Goal: Transaction & Acquisition: Purchase product/service

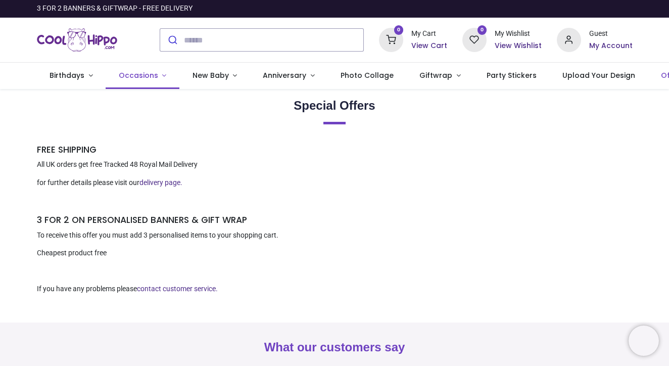
click at [145, 74] on span "Occasions" at bounding box center [138, 75] width 39 height 10
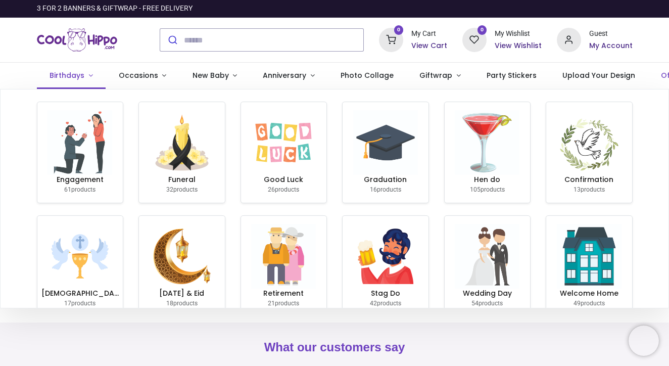
click at [78, 72] on span "Birthdays" at bounding box center [66, 75] width 35 height 10
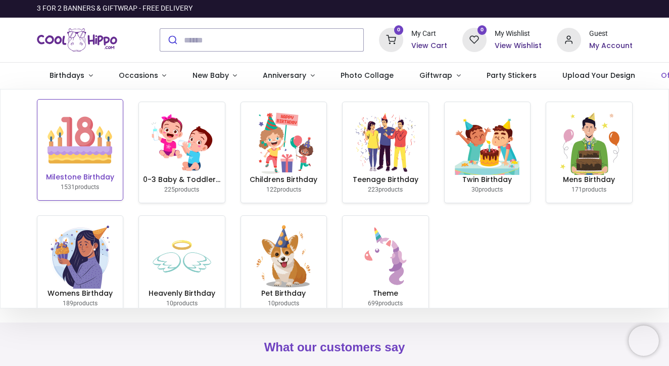
click at [110, 172] on h6 "Milestone Birthday" at bounding box center [80, 177] width 78 height 10
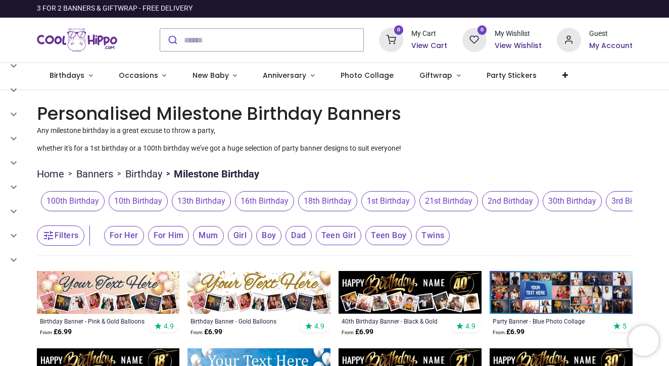
click at [235, 202] on span "16th Birthday" at bounding box center [264, 201] width 59 height 20
click at [235, 206] on span "16th Birthday" at bounding box center [264, 201] width 59 height 20
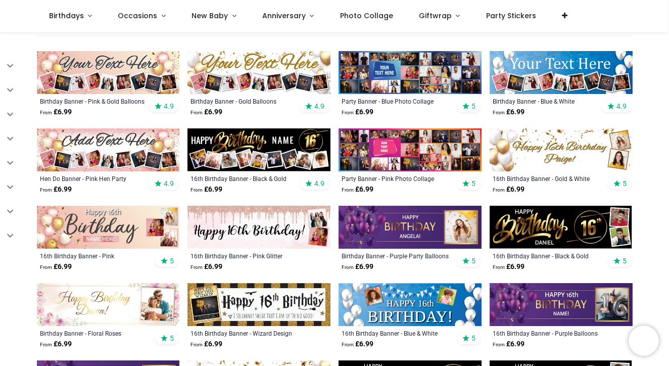
scroll to position [164, 0]
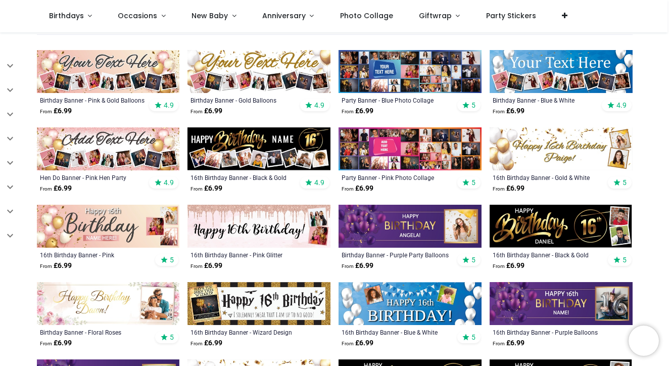
click at [554, 163] on img at bounding box center [560, 148] width 143 height 43
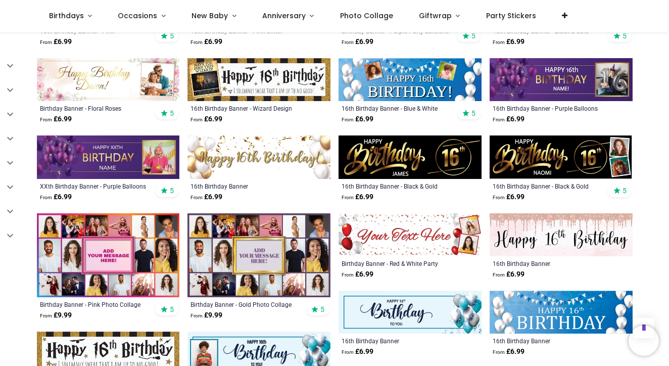
scroll to position [448, 0]
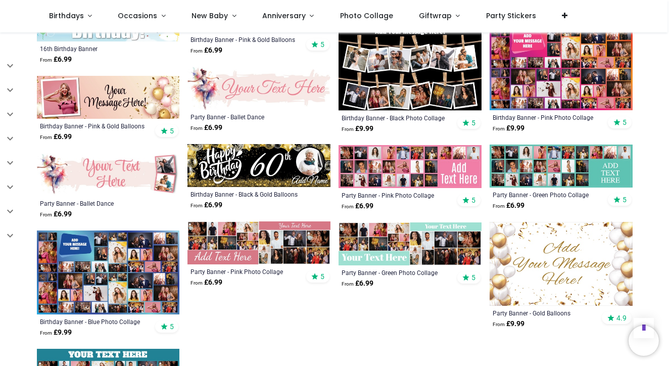
scroll to position [999, 0]
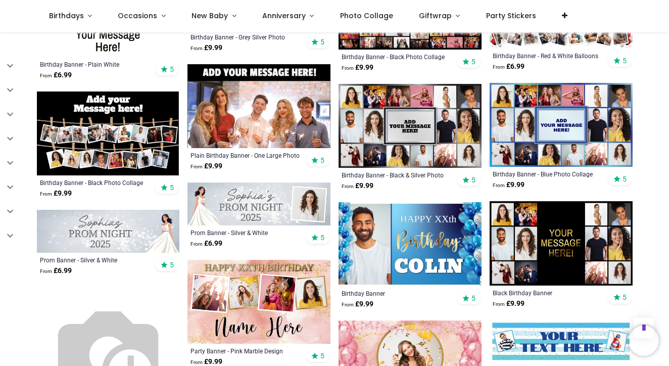
scroll to position [1646, 0]
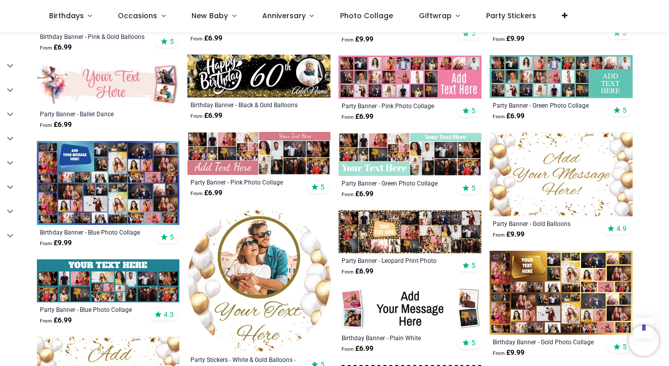
scroll to position [1086, 0]
